Goal: Task Accomplishment & Management: Use online tool/utility

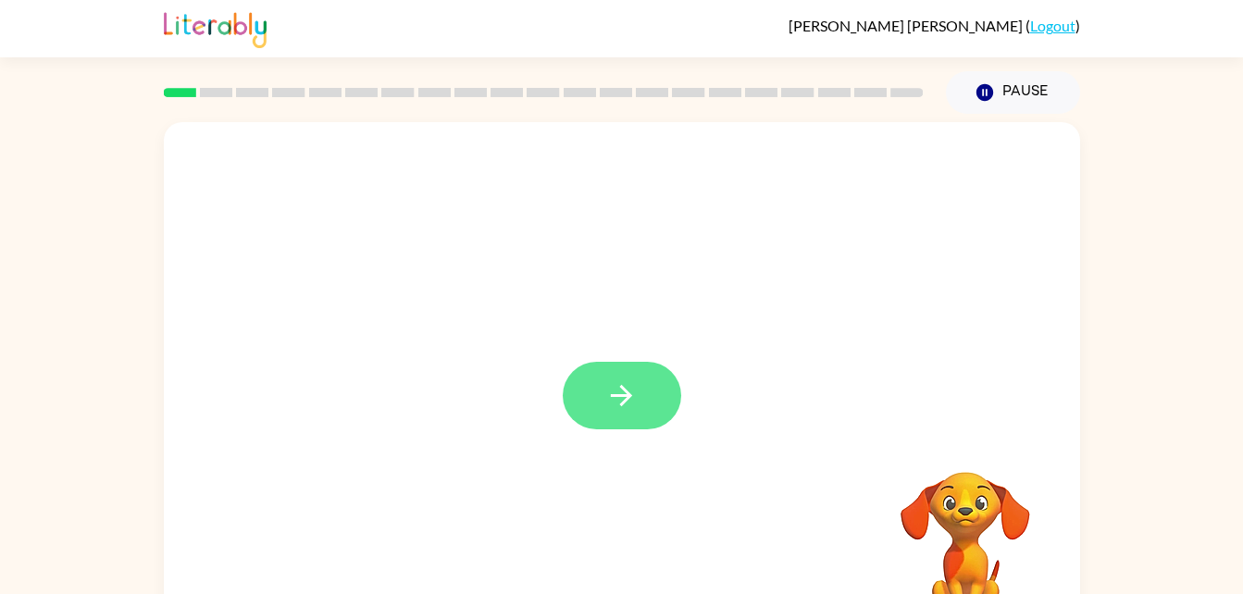
click at [592, 410] on button "button" at bounding box center [622, 396] width 118 height 68
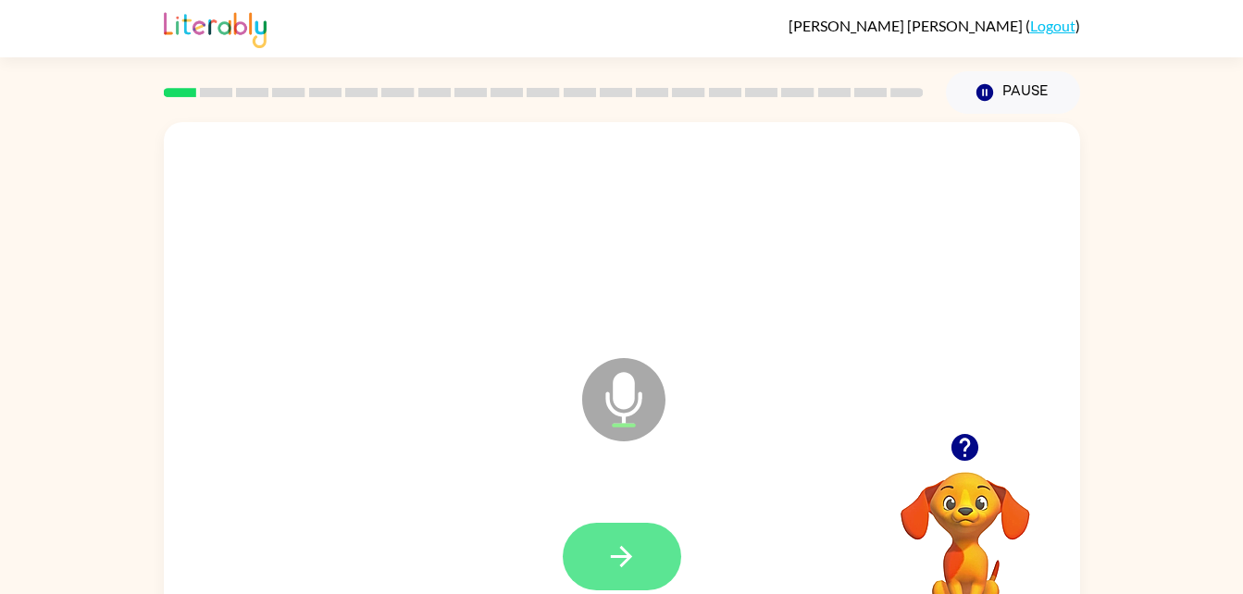
click at [627, 524] on button "button" at bounding box center [622, 557] width 118 height 68
click at [676, 563] on button "button" at bounding box center [622, 557] width 118 height 68
click at [592, 567] on button "button" at bounding box center [622, 557] width 118 height 68
click at [622, 527] on button "button" at bounding box center [622, 557] width 118 height 68
click at [605, 532] on button "button" at bounding box center [622, 557] width 118 height 68
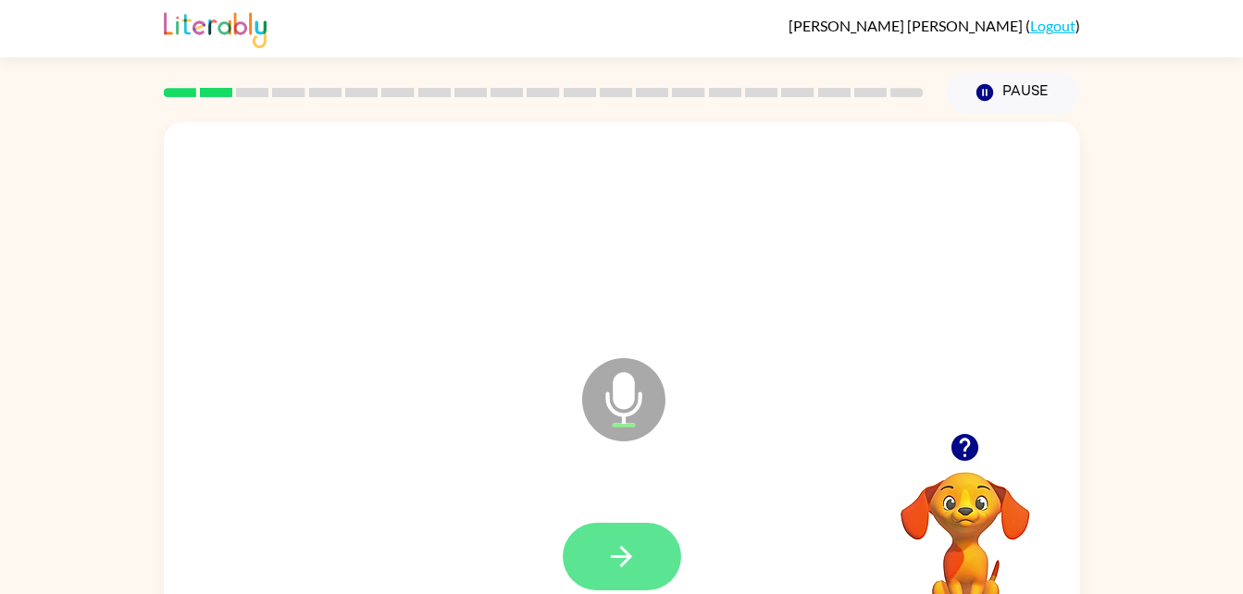
click at [615, 554] on icon "button" at bounding box center [621, 557] width 32 height 32
click at [617, 536] on button "button" at bounding box center [622, 557] width 118 height 68
click at [577, 543] on button "button" at bounding box center [622, 557] width 118 height 68
click at [623, 543] on icon "button" at bounding box center [621, 557] width 32 height 32
click at [629, 547] on icon "button" at bounding box center [621, 557] width 32 height 32
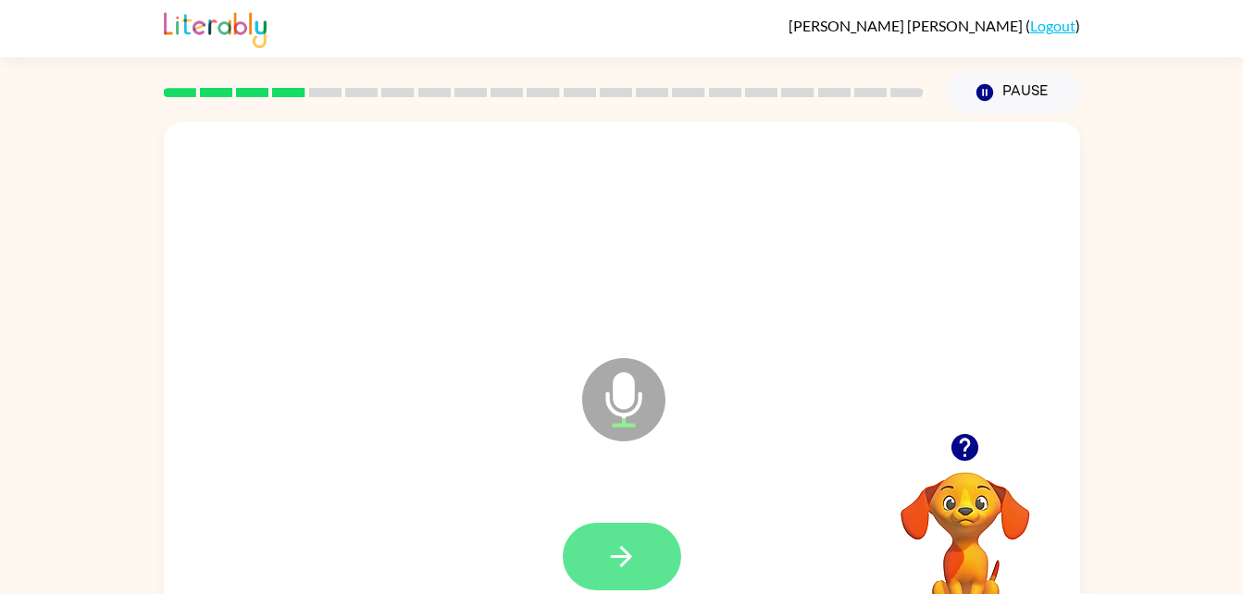
click at [609, 537] on button "button" at bounding box center [622, 557] width 118 height 68
click at [593, 559] on button "button" at bounding box center [622, 557] width 118 height 68
click at [629, 550] on icon "button" at bounding box center [621, 557] width 32 height 32
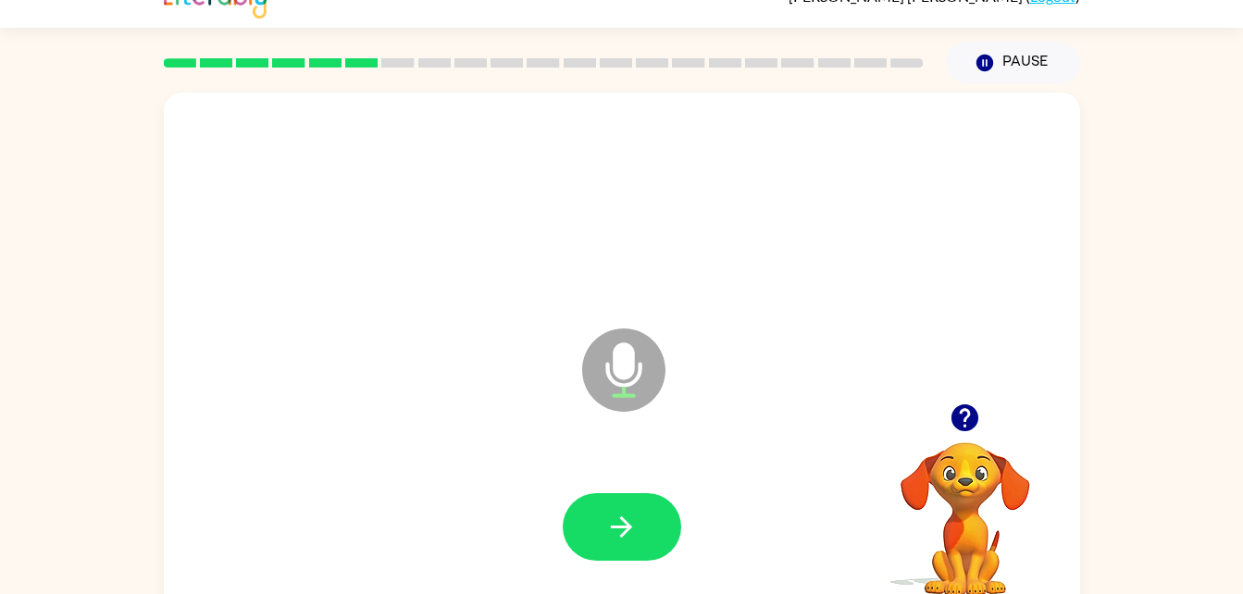
scroll to position [49, 0]
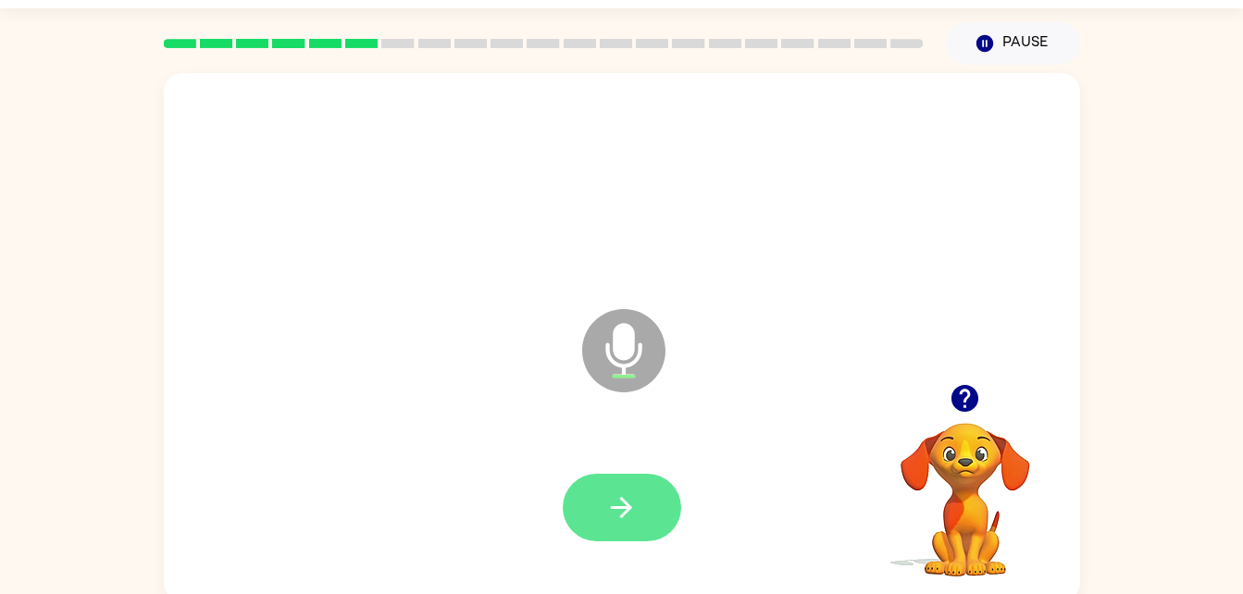
click at [642, 487] on button "button" at bounding box center [622, 508] width 118 height 68
click at [615, 494] on icon "button" at bounding box center [621, 508] width 32 height 32
click at [626, 486] on button "button" at bounding box center [622, 508] width 118 height 68
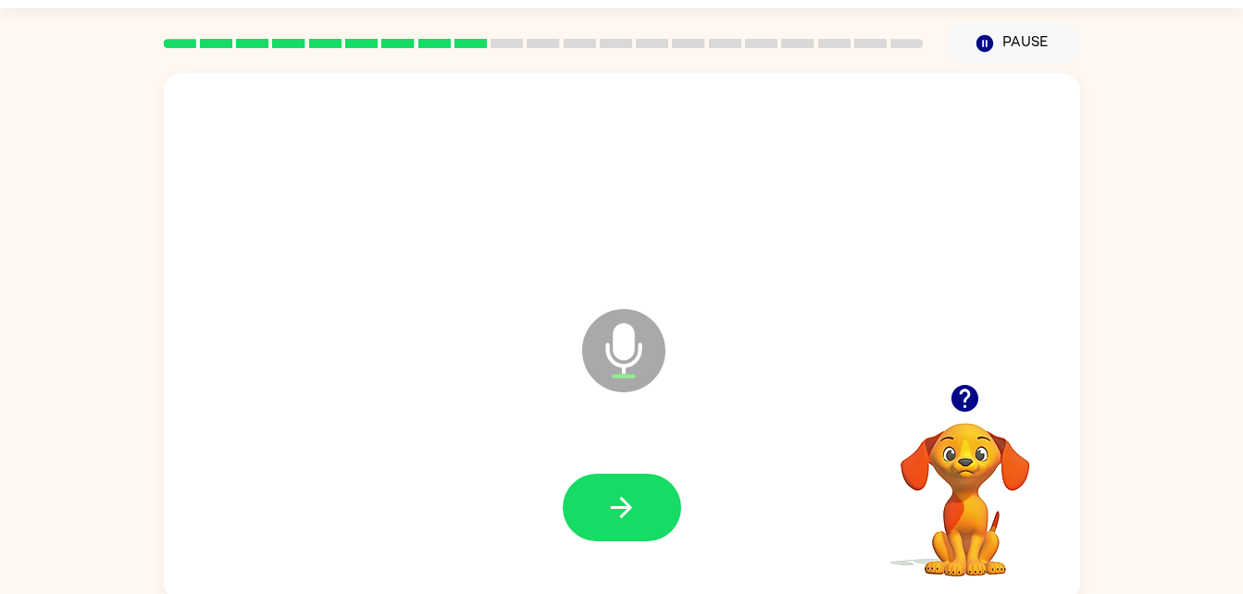
click at [646, 446] on div at bounding box center [621, 508] width 879 height 152
click at [635, 496] on icon "button" at bounding box center [621, 508] width 32 height 32
click at [554, 531] on div at bounding box center [621, 508] width 879 height 152
click at [632, 517] on icon "button" at bounding box center [621, 508] width 32 height 32
click at [631, 492] on icon "button" at bounding box center [621, 508] width 32 height 32
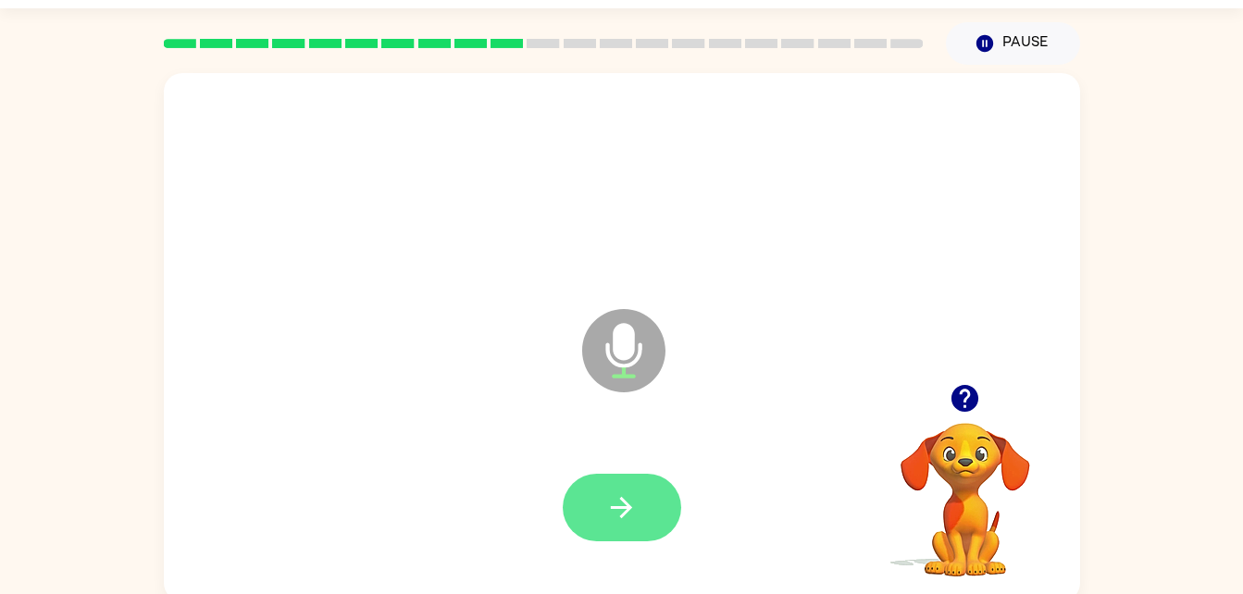
click at [609, 481] on button "button" at bounding box center [622, 508] width 118 height 68
click at [640, 511] on button "button" at bounding box center [622, 508] width 118 height 68
click at [624, 507] on icon "button" at bounding box center [621, 507] width 21 height 21
click at [643, 504] on button "button" at bounding box center [622, 508] width 118 height 68
click at [588, 517] on button "button" at bounding box center [622, 508] width 118 height 68
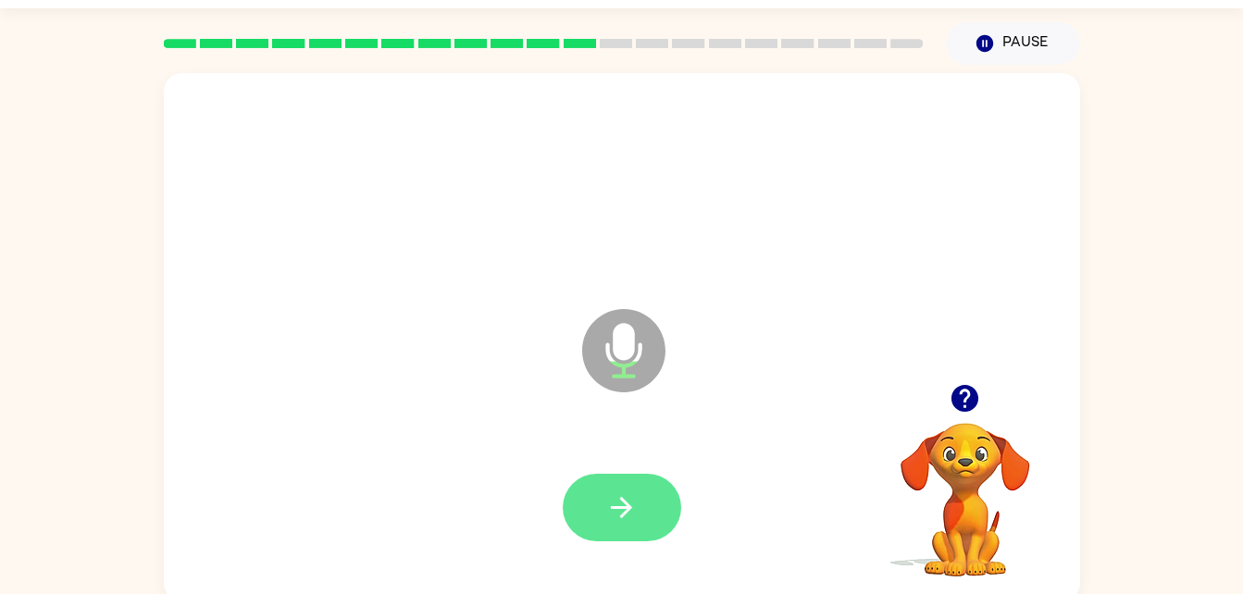
click at [629, 512] on icon "button" at bounding box center [621, 508] width 32 height 32
click at [630, 499] on icon "button" at bounding box center [621, 508] width 32 height 32
click at [605, 450] on div at bounding box center [621, 508] width 879 height 152
click at [638, 474] on button "button" at bounding box center [622, 508] width 118 height 68
click at [632, 507] on icon "button" at bounding box center [621, 508] width 32 height 32
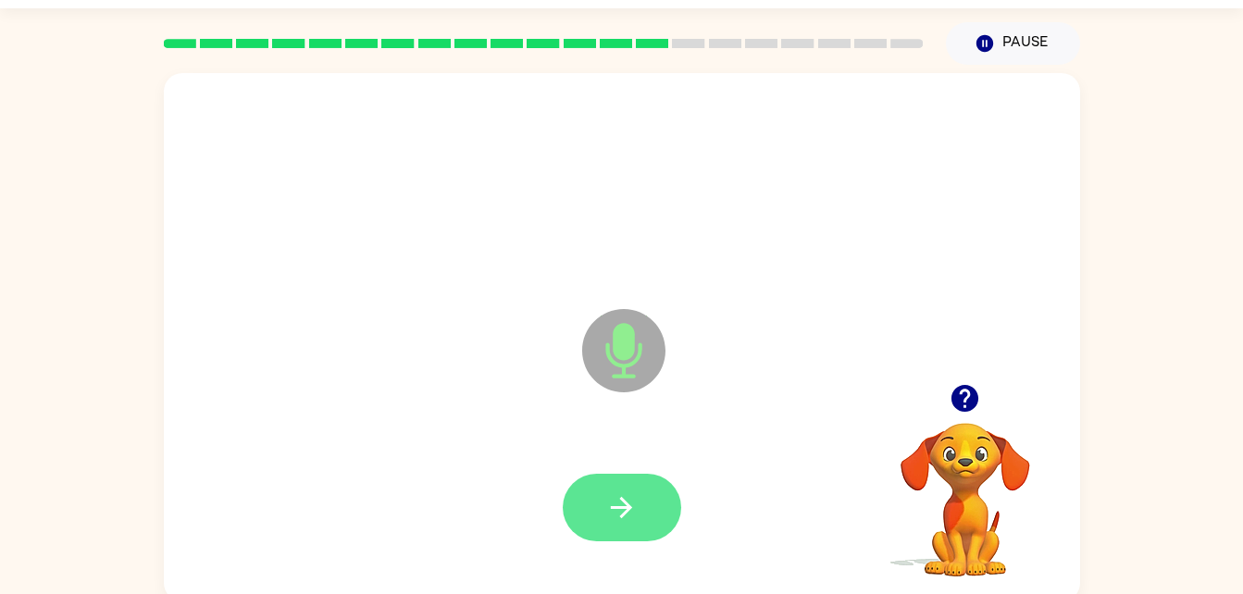
click at [610, 488] on button "button" at bounding box center [622, 508] width 118 height 68
click at [633, 504] on icon "button" at bounding box center [621, 508] width 32 height 32
click at [641, 479] on button "button" at bounding box center [622, 508] width 118 height 68
click at [635, 494] on icon "button" at bounding box center [621, 508] width 32 height 32
click at [631, 479] on button "button" at bounding box center [622, 508] width 118 height 68
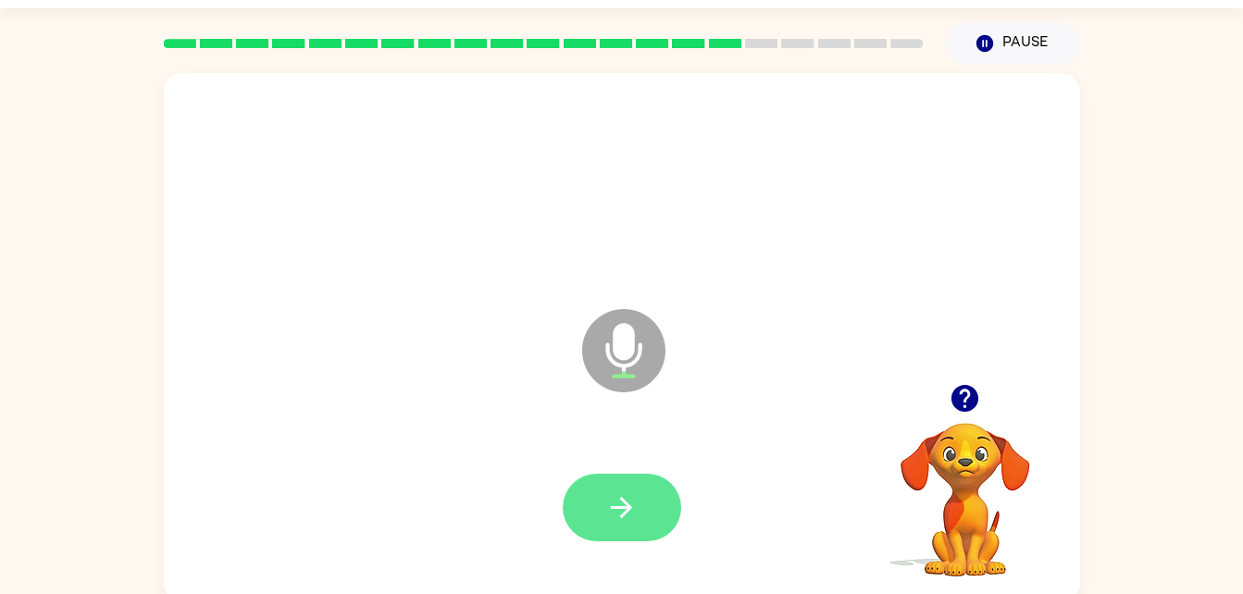
click at [617, 498] on icon "button" at bounding box center [621, 508] width 32 height 32
click at [630, 475] on button "button" at bounding box center [622, 508] width 118 height 68
click at [609, 498] on icon "button" at bounding box center [621, 508] width 32 height 32
click at [647, 526] on button "button" at bounding box center [622, 508] width 118 height 68
click at [613, 498] on icon "button" at bounding box center [621, 508] width 32 height 32
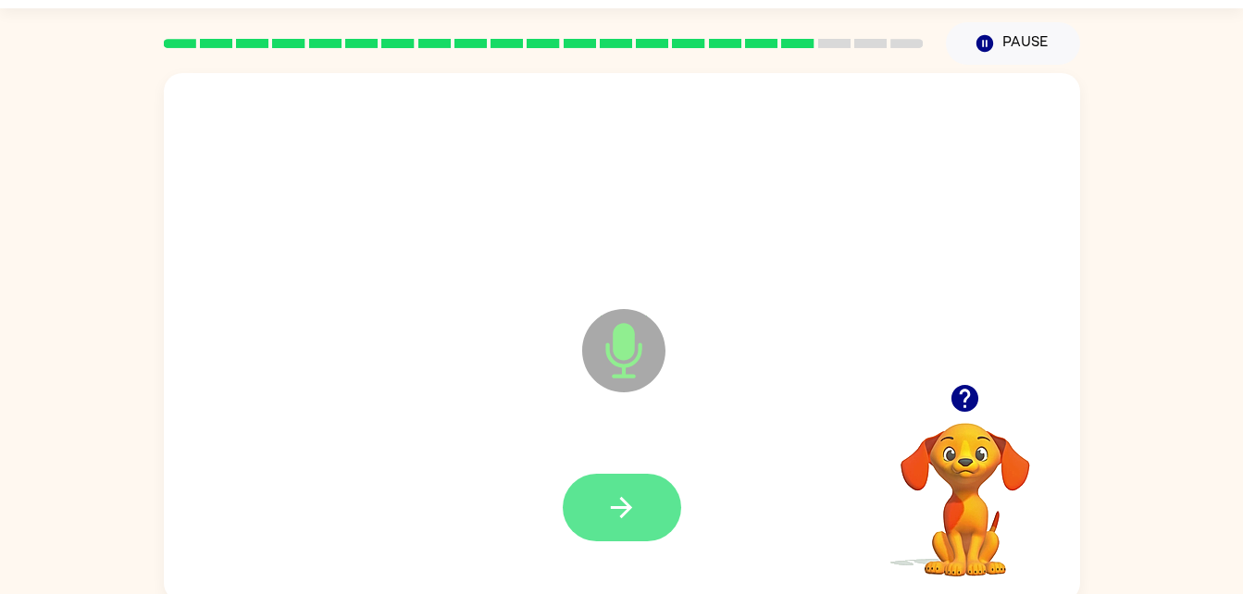
click at [641, 508] on button "button" at bounding box center [622, 508] width 118 height 68
click at [646, 509] on button "button" at bounding box center [622, 508] width 118 height 68
click at [665, 516] on button "button" at bounding box center [622, 508] width 118 height 68
click at [590, 500] on button "button" at bounding box center [622, 508] width 118 height 68
click at [617, 477] on button "button" at bounding box center [622, 508] width 118 height 68
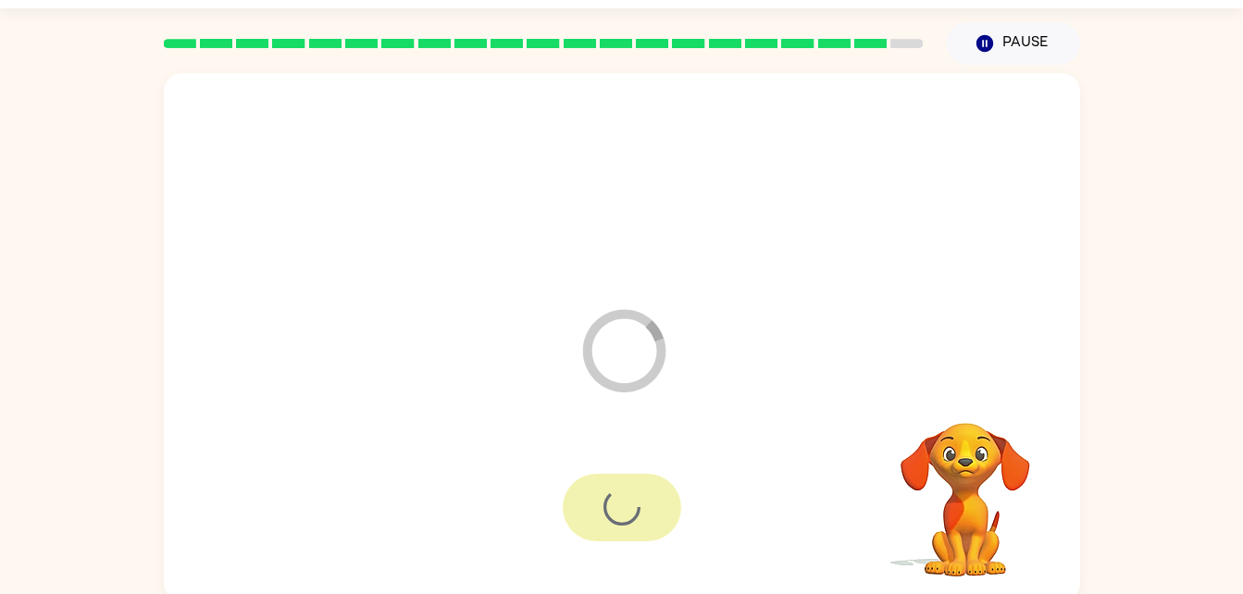
scroll to position [23, 0]
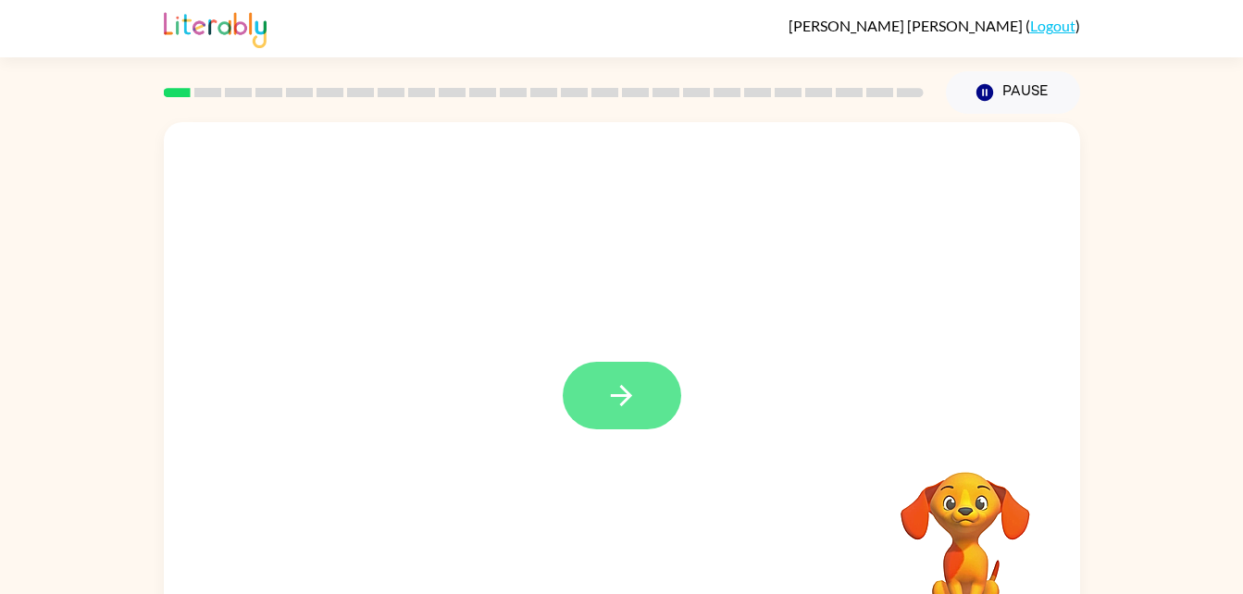
click at [616, 426] on button "button" at bounding box center [622, 396] width 118 height 68
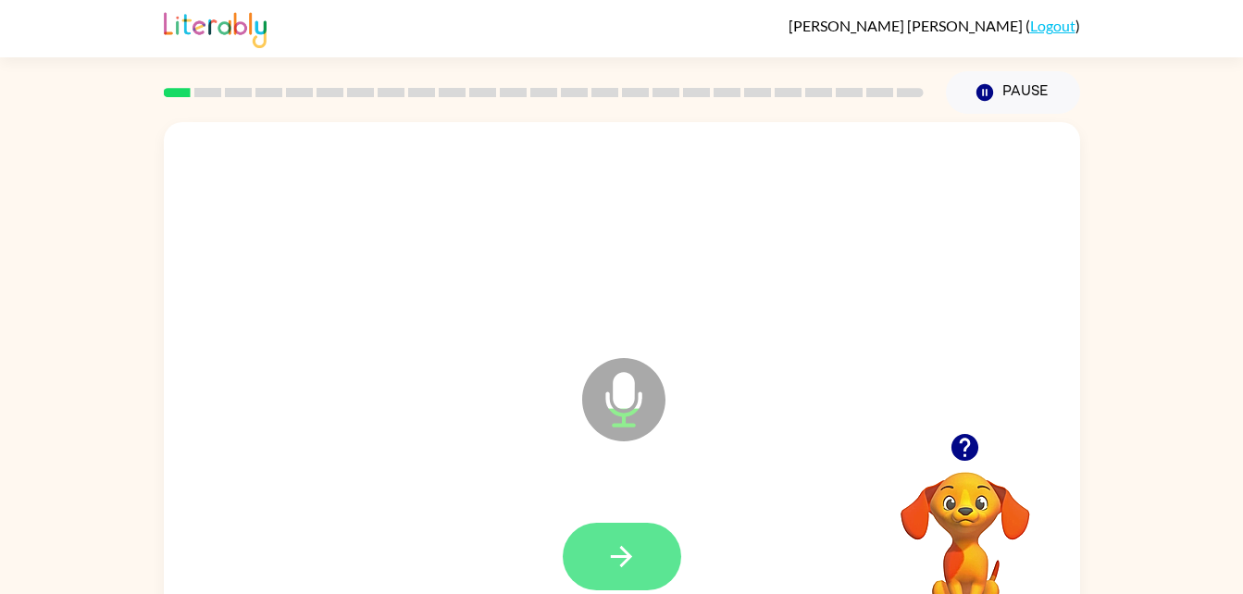
click at [623, 550] on icon "button" at bounding box center [621, 556] width 21 height 21
click at [638, 543] on button "button" at bounding box center [622, 557] width 118 height 68
click at [651, 529] on button "button" at bounding box center [622, 557] width 118 height 68
click at [630, 541] on icon "button" at bounding box center [621, 557] width 32 height 32
click at [639, 539] on button "button" at bounding box center [622, 557] width 118 height 68
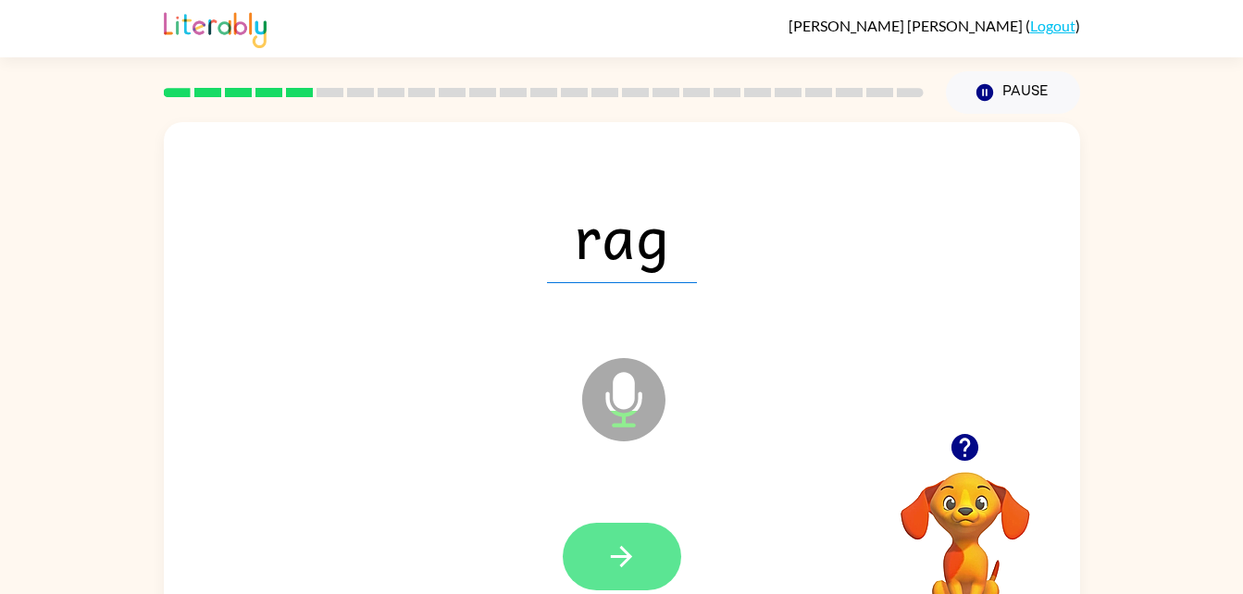
click at [595, 534] on button "button" at bounding box center [622, 557] width 118 height 68
click at [642, 581] on button "button" at bounding box center [622, 557] width 118 height 68
click at [633, 529] on button "button" at bounding box center [622, 557] width 118 height 68
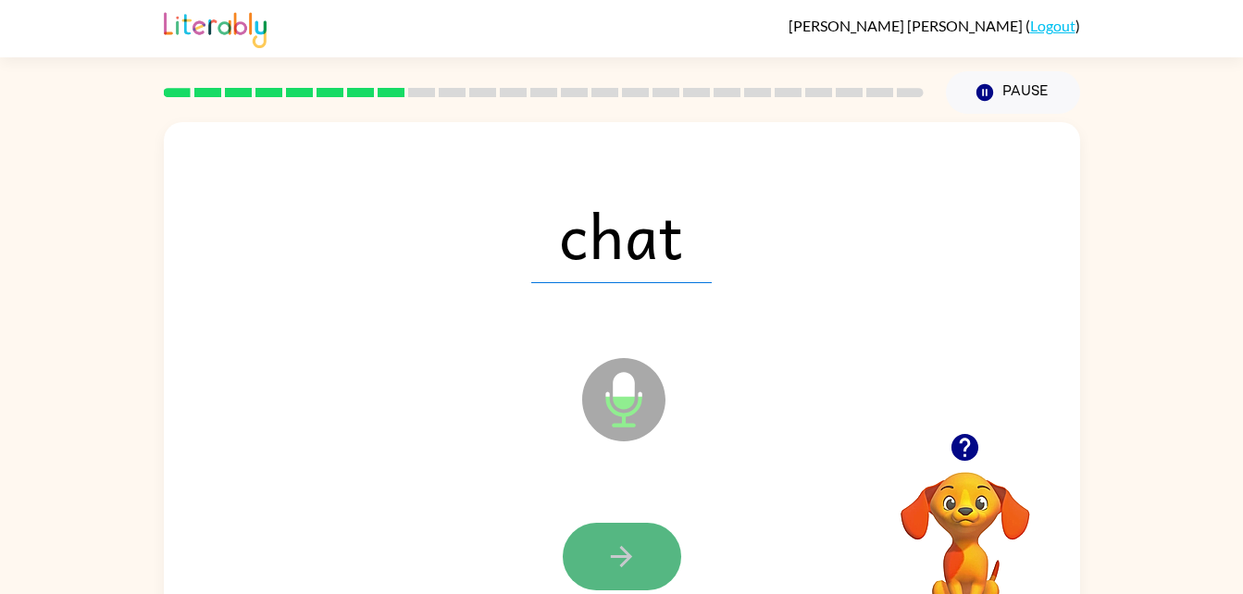
click at [626, 562] on icon "button" at bounding box center [621, 556] width 21 height 21
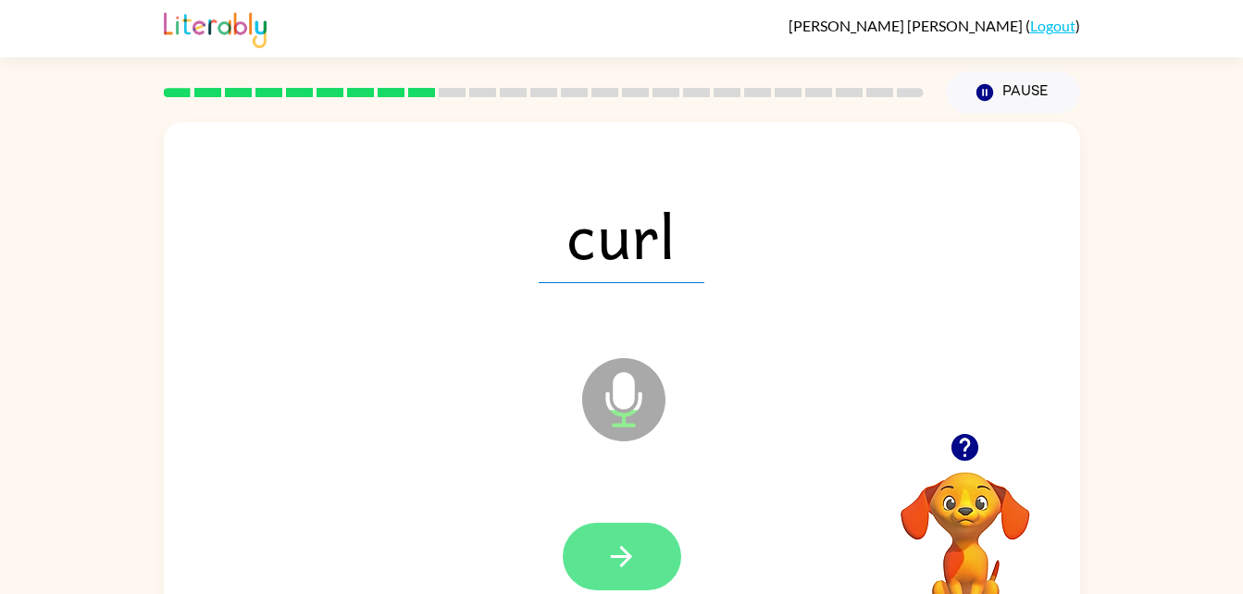
click at [623, 526] on button "button" at bounding box center [622, 557] width 118 height 68
click at [631, 539] on button "button" at bounding box center [622, 557] width 118 height 68
click at [610, 558] on icon "button" at bounding box center [621, 557] width 32 height 32
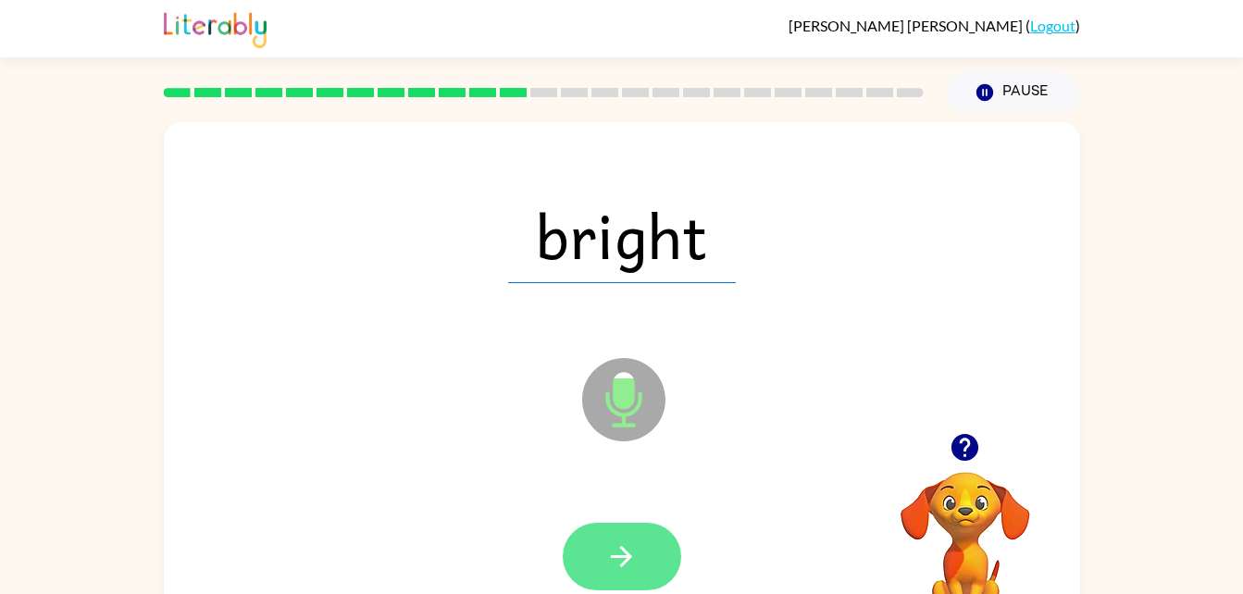
click at [616, 554] on icon "button" at bounding box center [621, 557] width 32 height 32
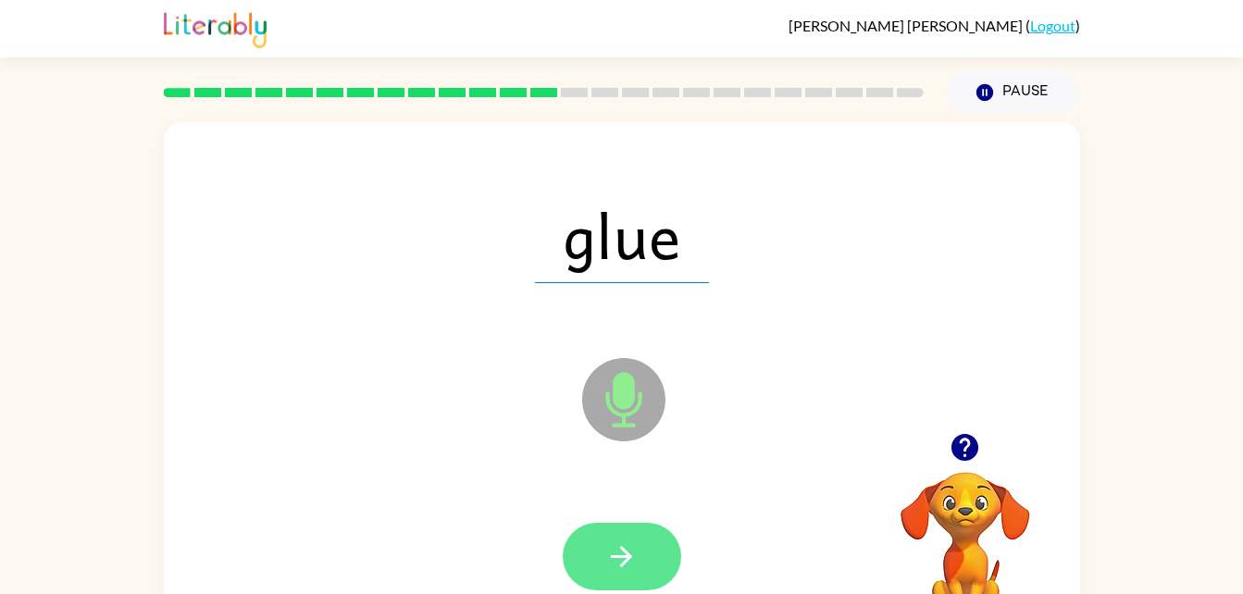
click at [642, 540] on button "button" at bounding box center [622, 557] width 118 height 68
click at [613, 564] on icon "button" at bounding box center [621, 557] width 32 height 32
click at [620, 554] on icon "button" at bounding box center [621, 557] width 32 height 32
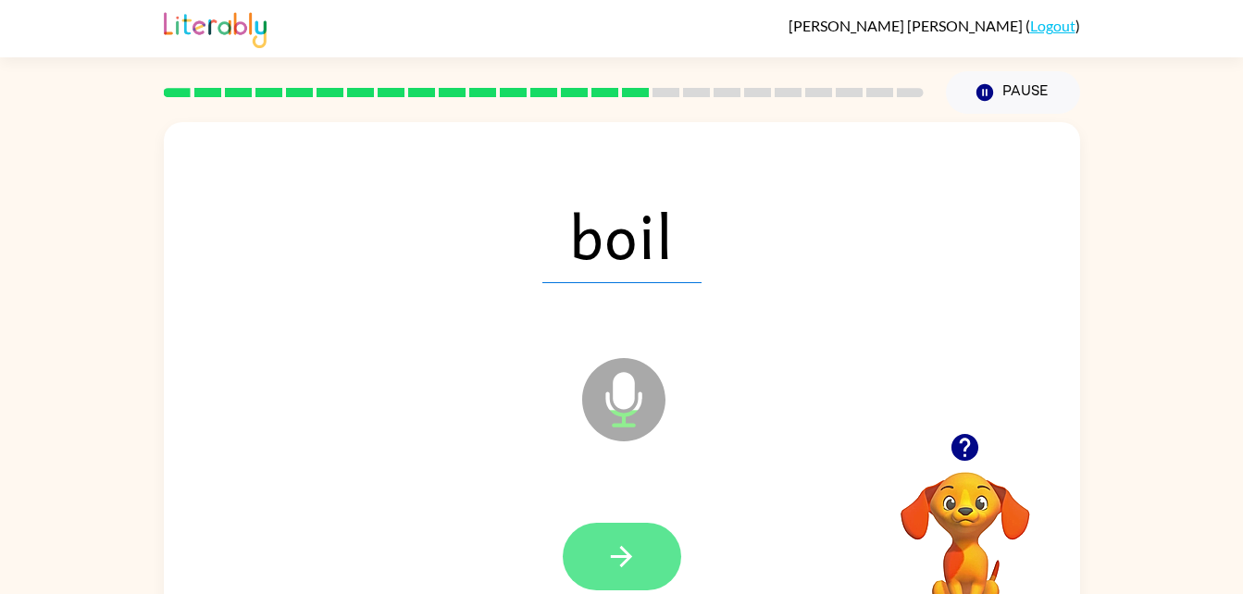
click at [654, 531] on button "button" at bounding box center [622, 557] width 118 height 68
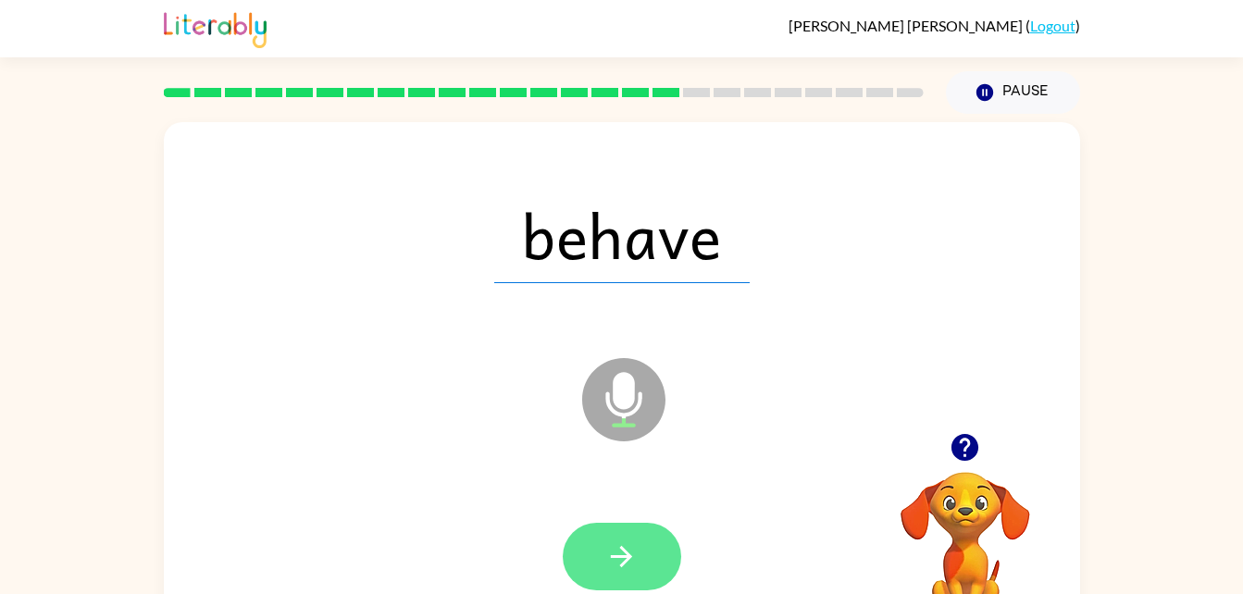
click at [638, 526] on button "button" at bounding box center [622, 557] width 118 height 68
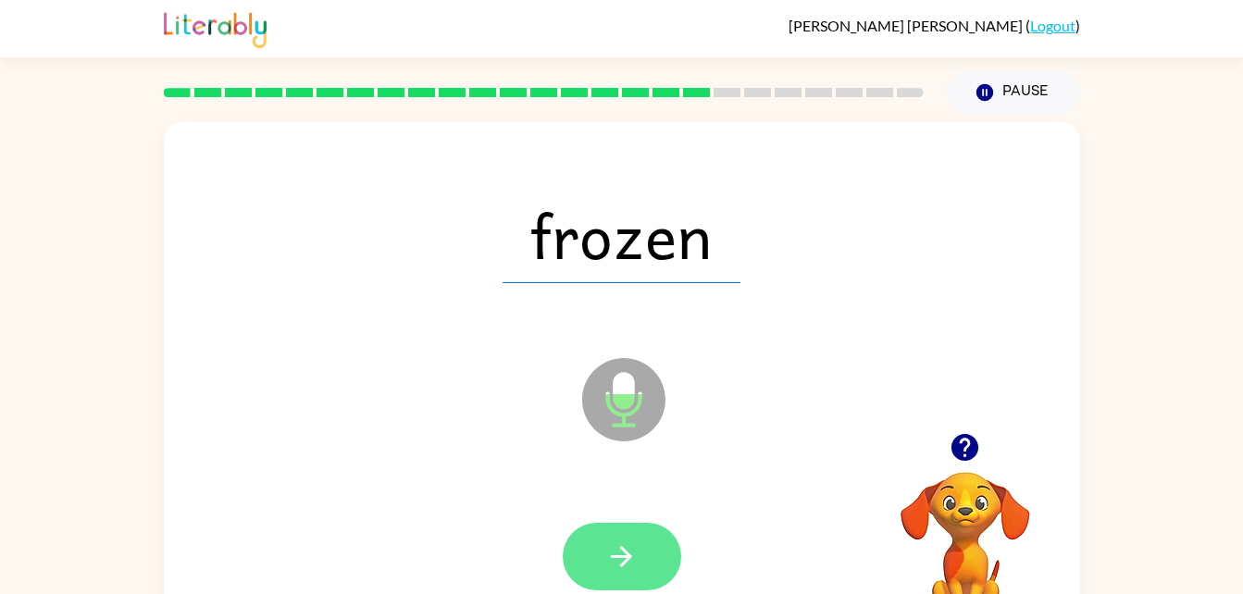
click at [650, 581] on button "button" at bounding box center [622, 557] width 118 height 68
click at [633, 547] on icon "button" at bounding box center [621, 557] width 32 height 32
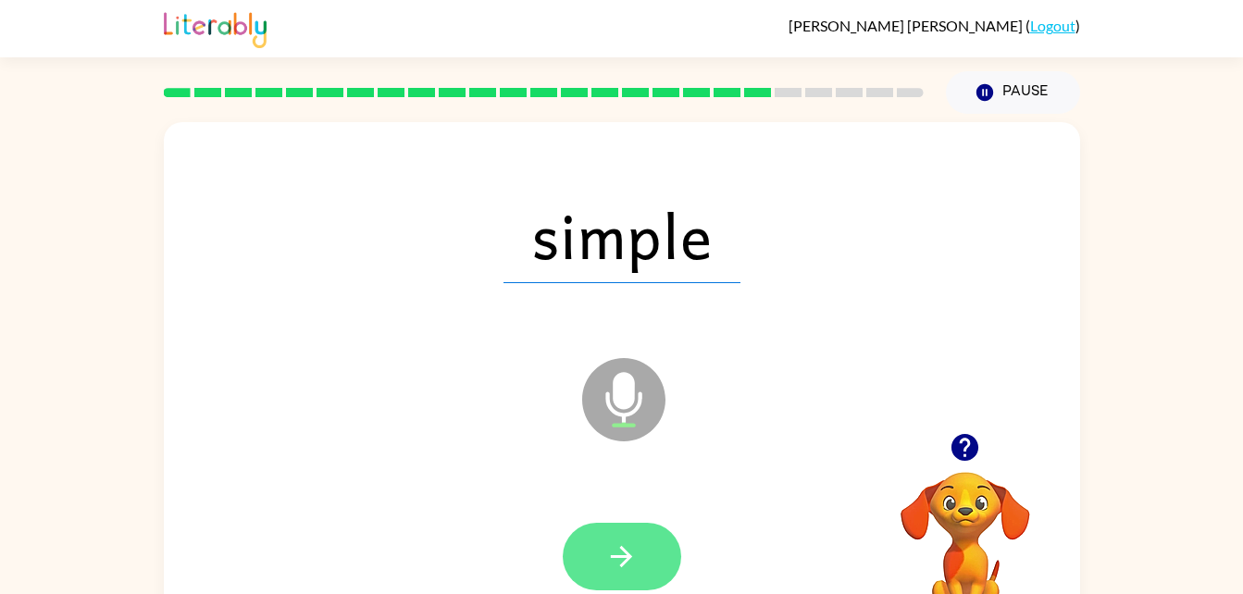
click at [650, 573] on button "button" at bounding box center [622, 557] width 118 height 68
click at [630, 553] on icon "button" at bounding box center [621, 557] width 32 height 32
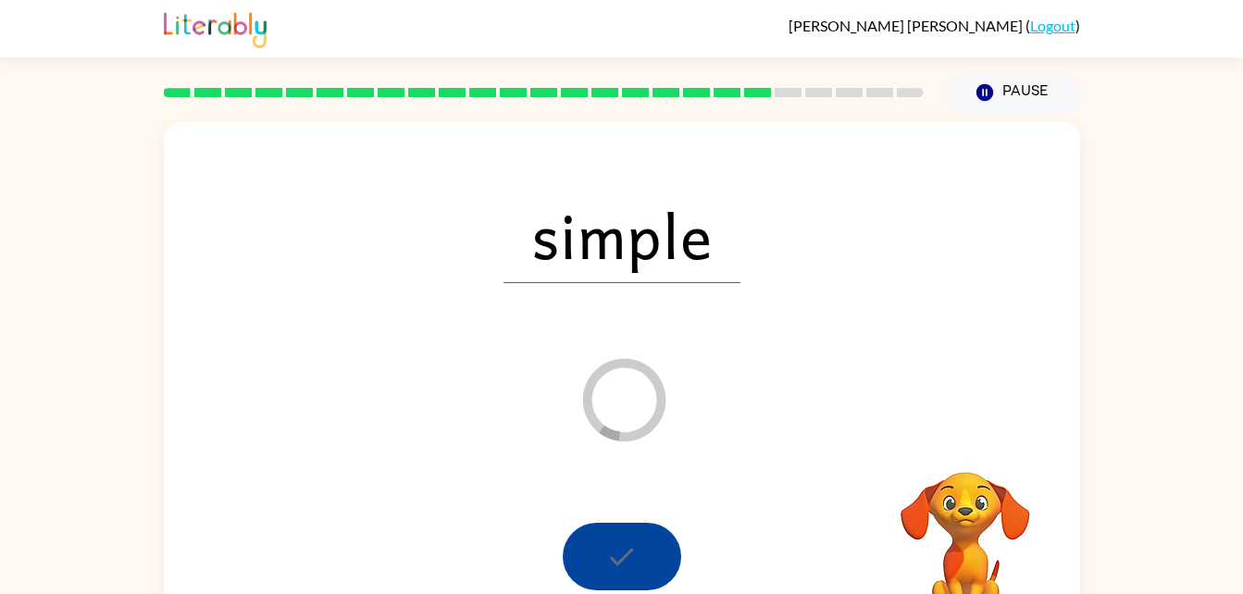
click at [644, 544] on div at bounding box center [622, 557] width 118 height 68
click at [1015, 107] on button "Pause Pause" at bounding box center [1013, 92] width 134 height 43
click at [1031, 92] on button "Pause Pause" at bounding box center [1013, 92] width 134 height 43
